Goal: Information Seeking & Learning: Learn about a topic

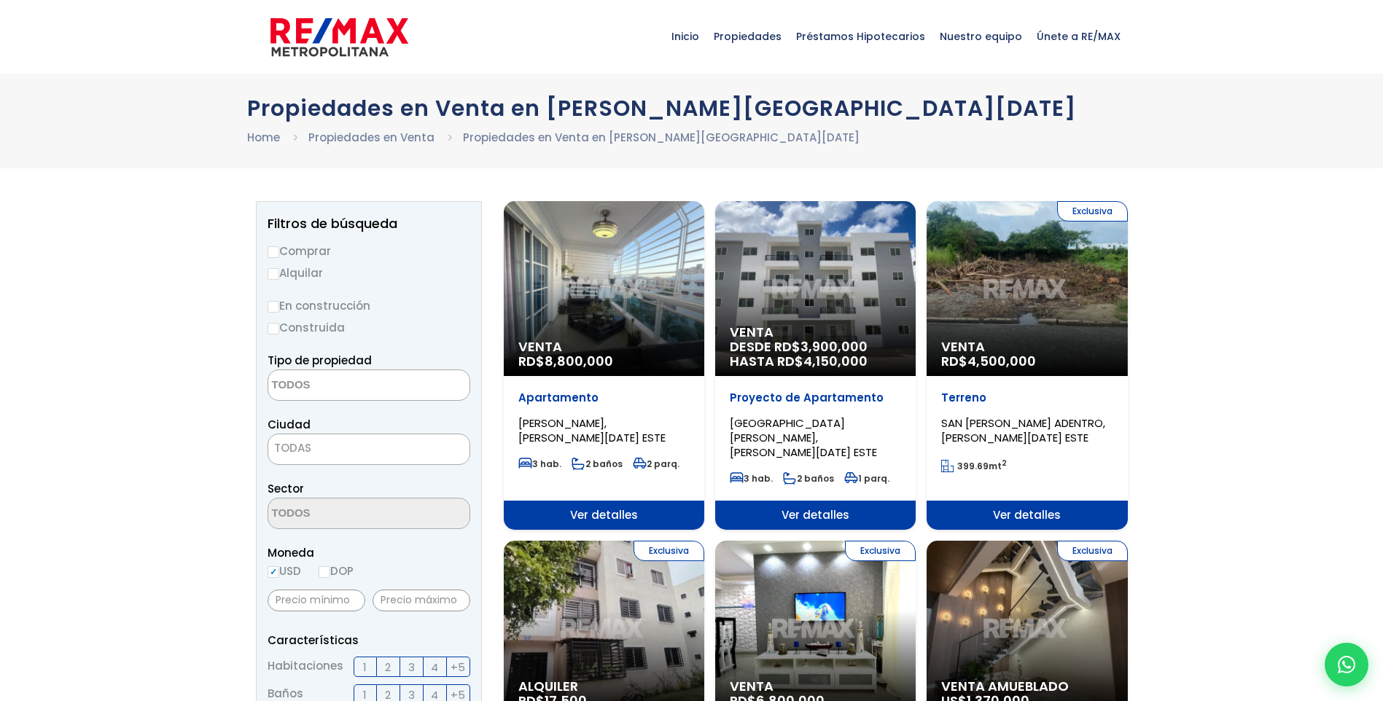
select select
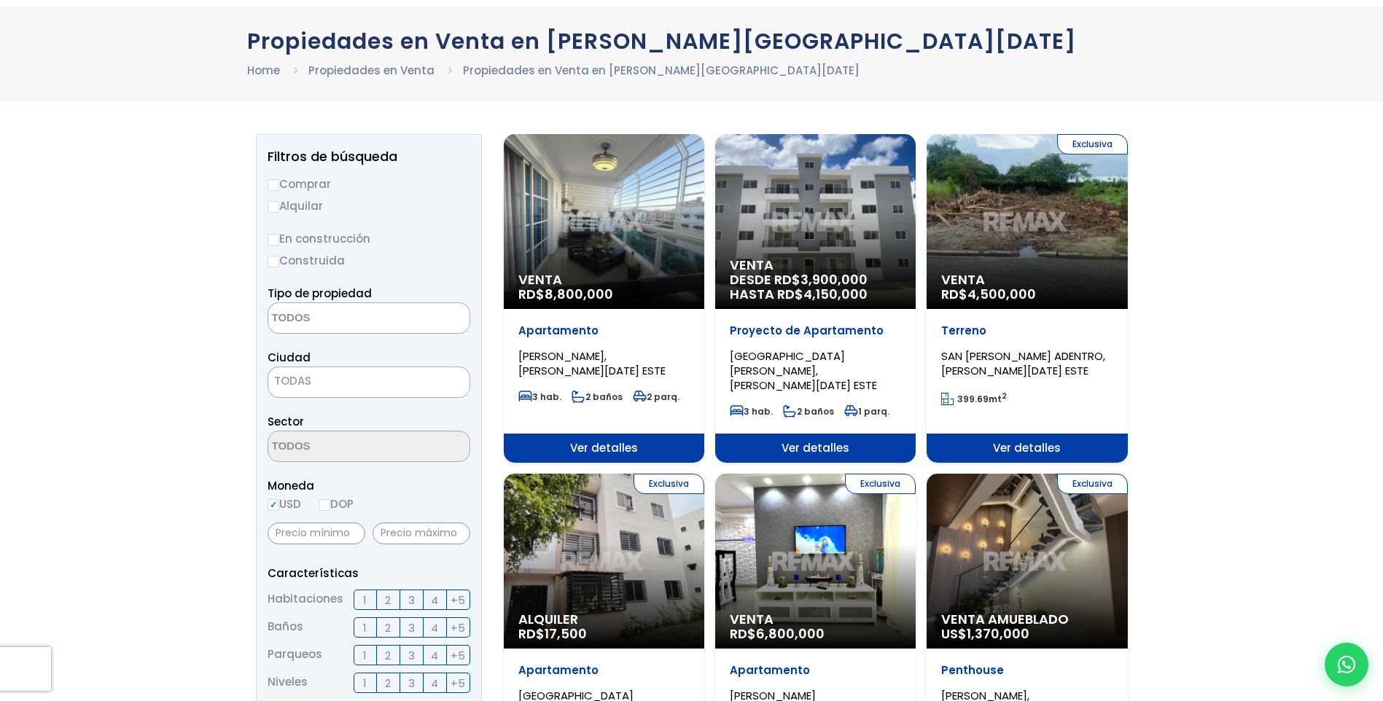
scroll to position [73, 0]
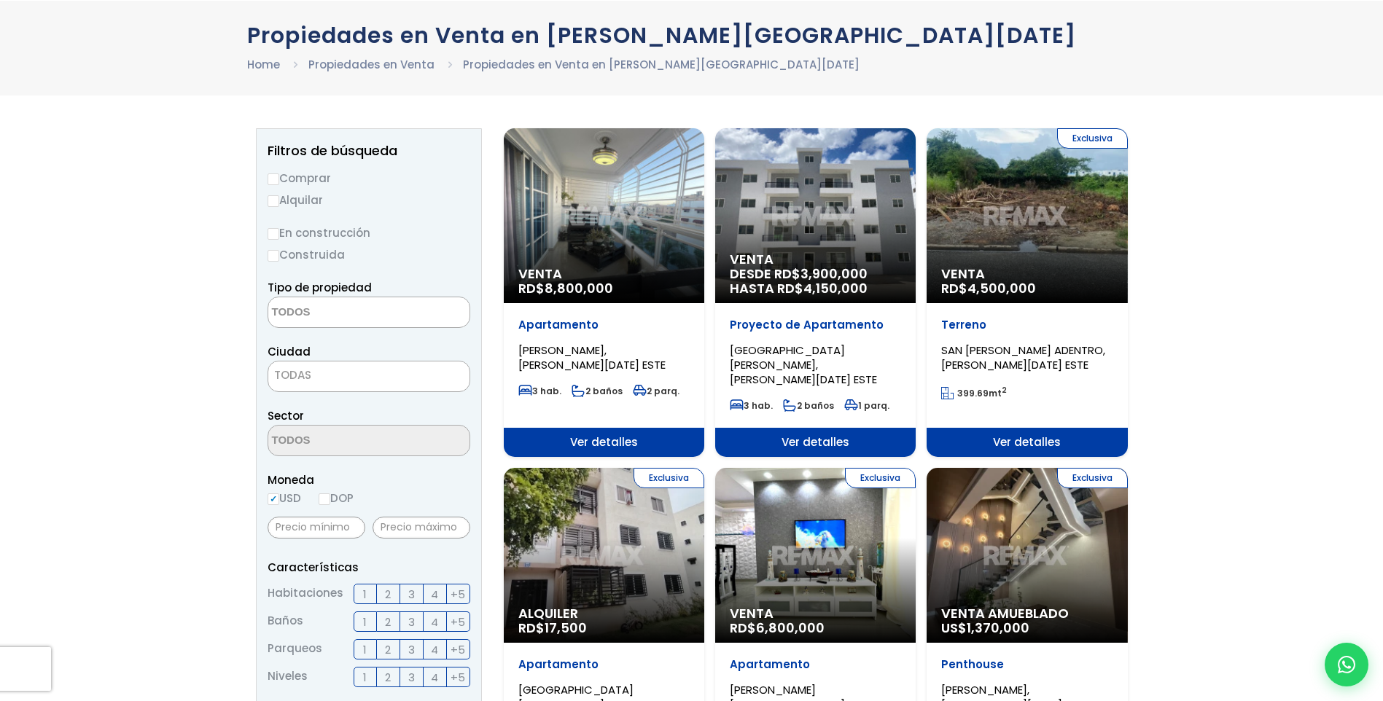
click at [862, 264] on span "Venta" at bounding box center [815, 259] width 171 height 15
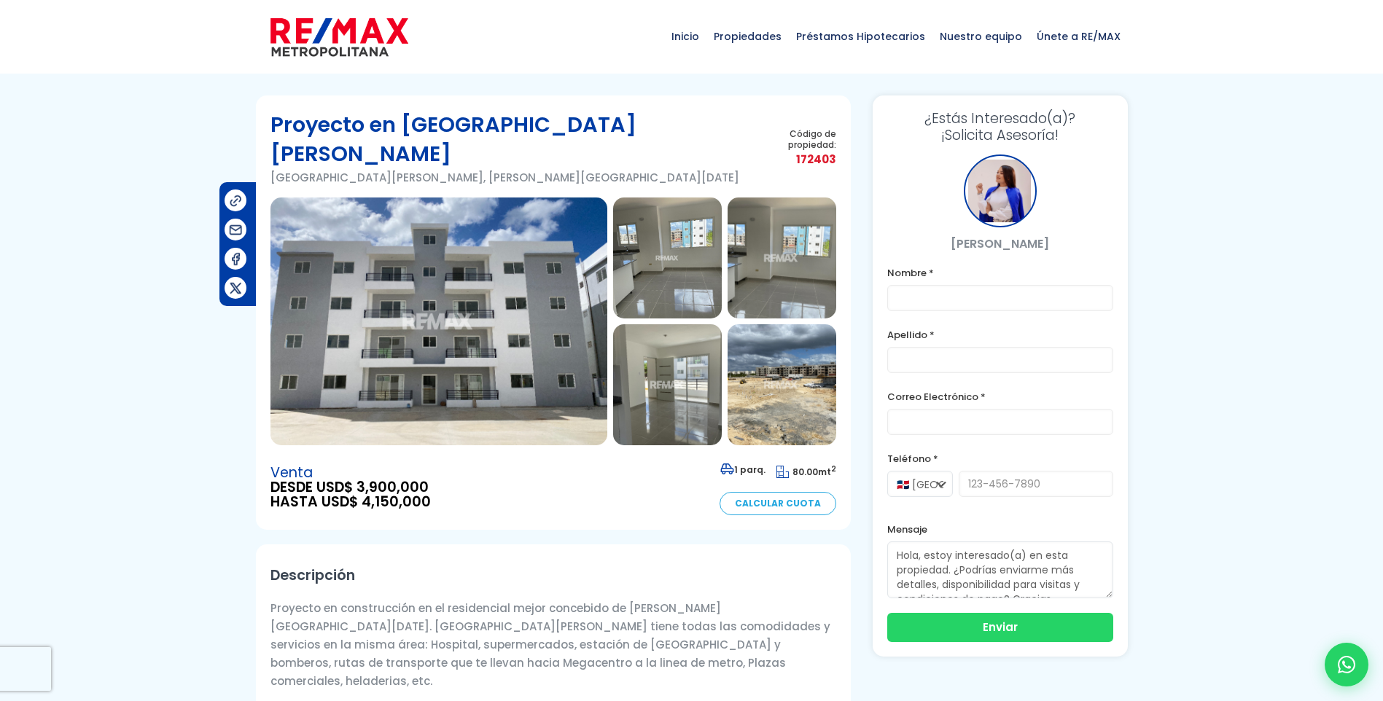
click at [717, 263] on img at bounding box center [667, 258] width 109 height 121
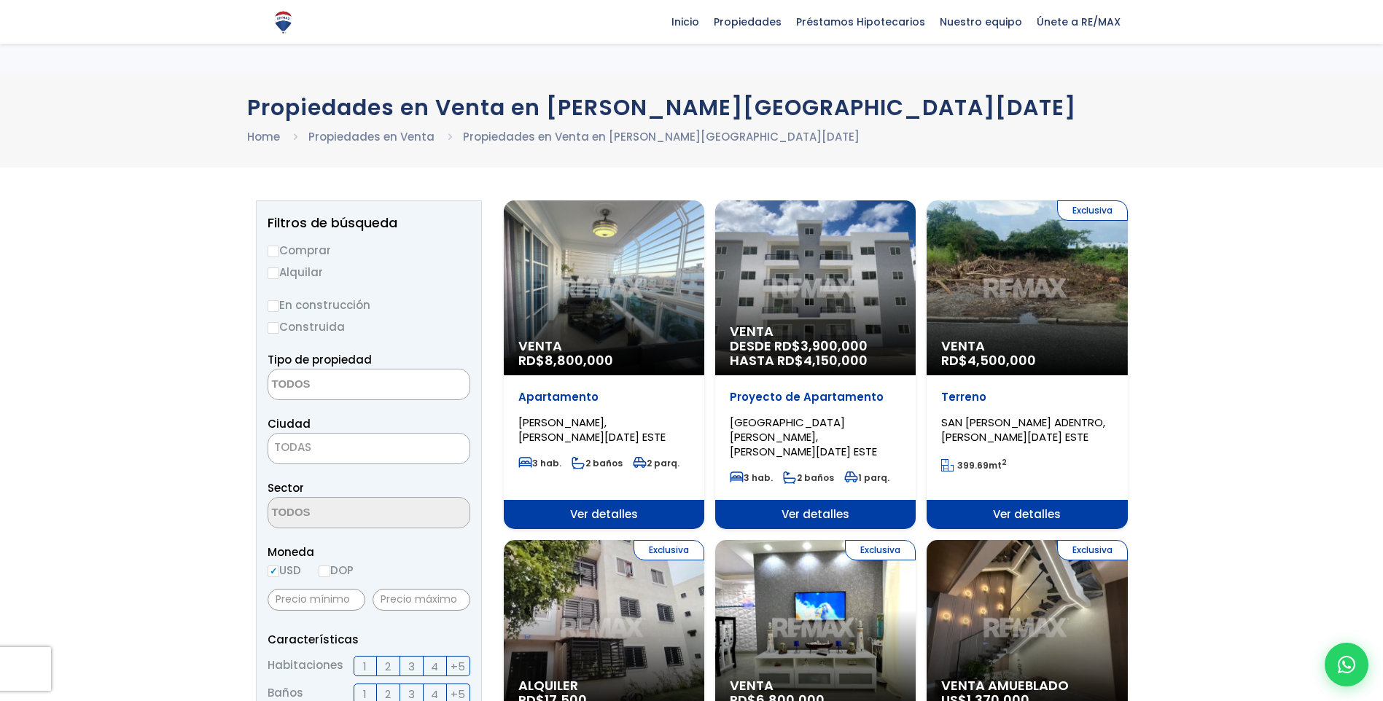
select select
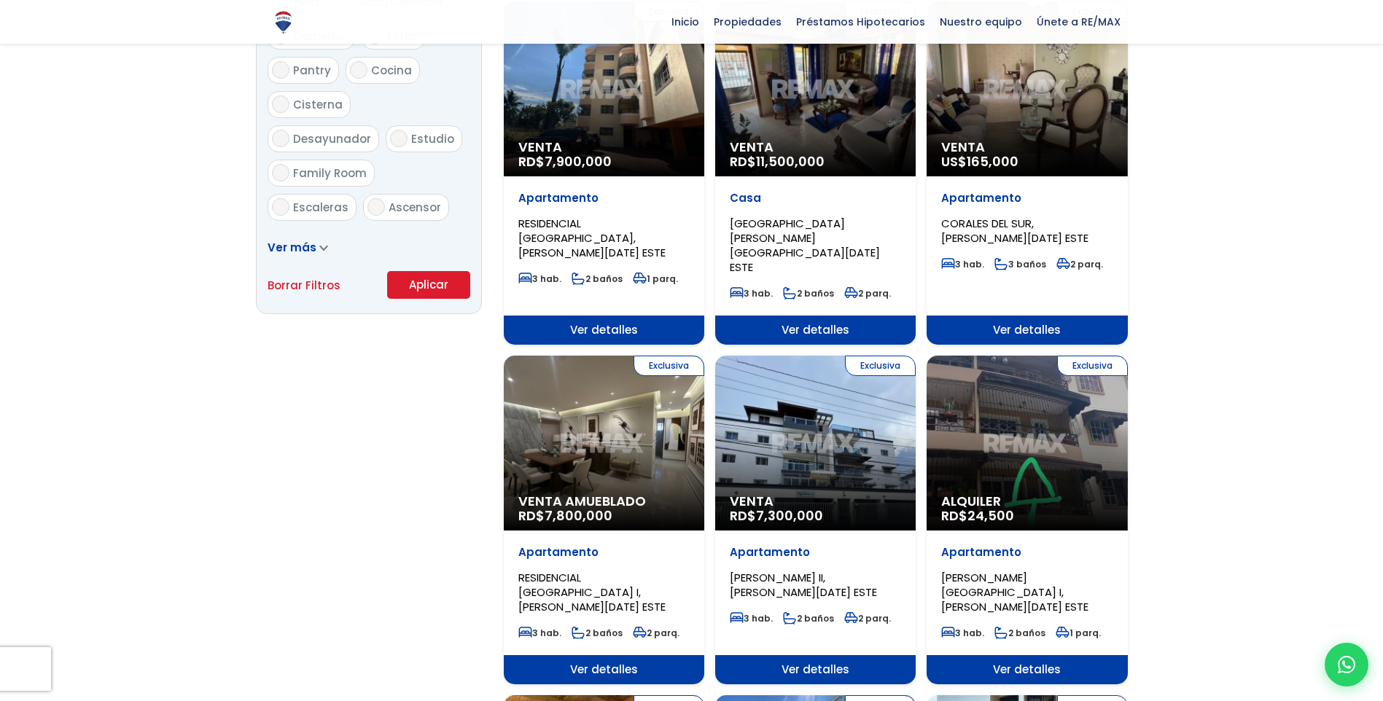
scroll to position [729, 0]
